Goal: Navigation & Orientation: Go to known website

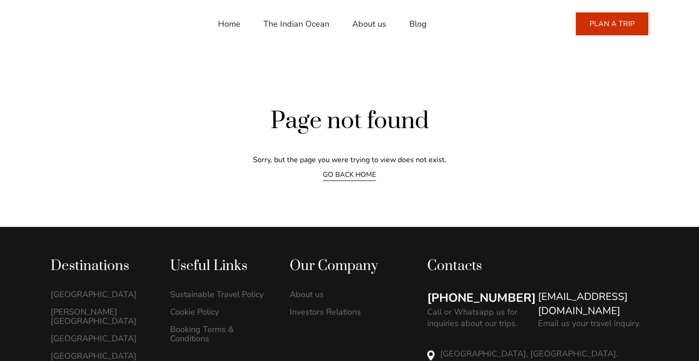
click at [218, 16] on link "Home" at bounding box center [229, 24] width 23 height 22
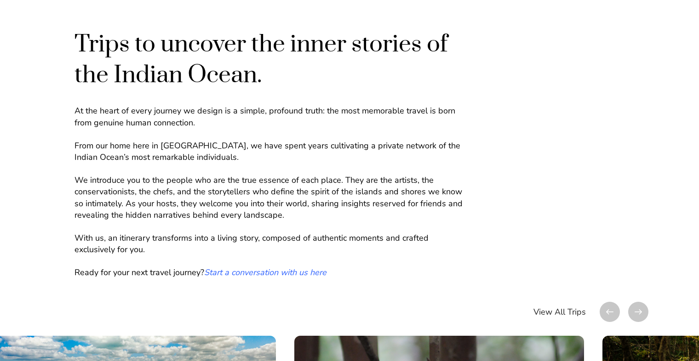
scroll to position [414, 0]
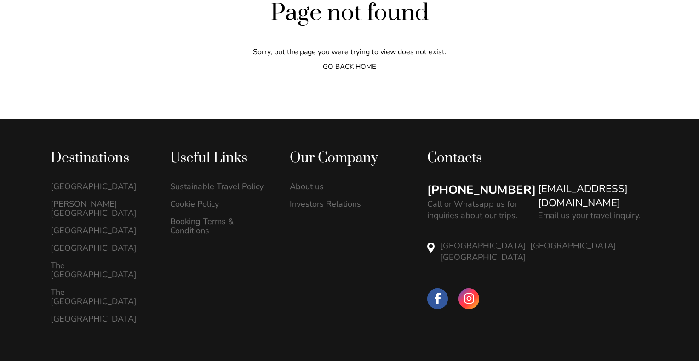
scroll to position [104, 0]
